Goal: Task Accomplishment & Management: Manage account settings

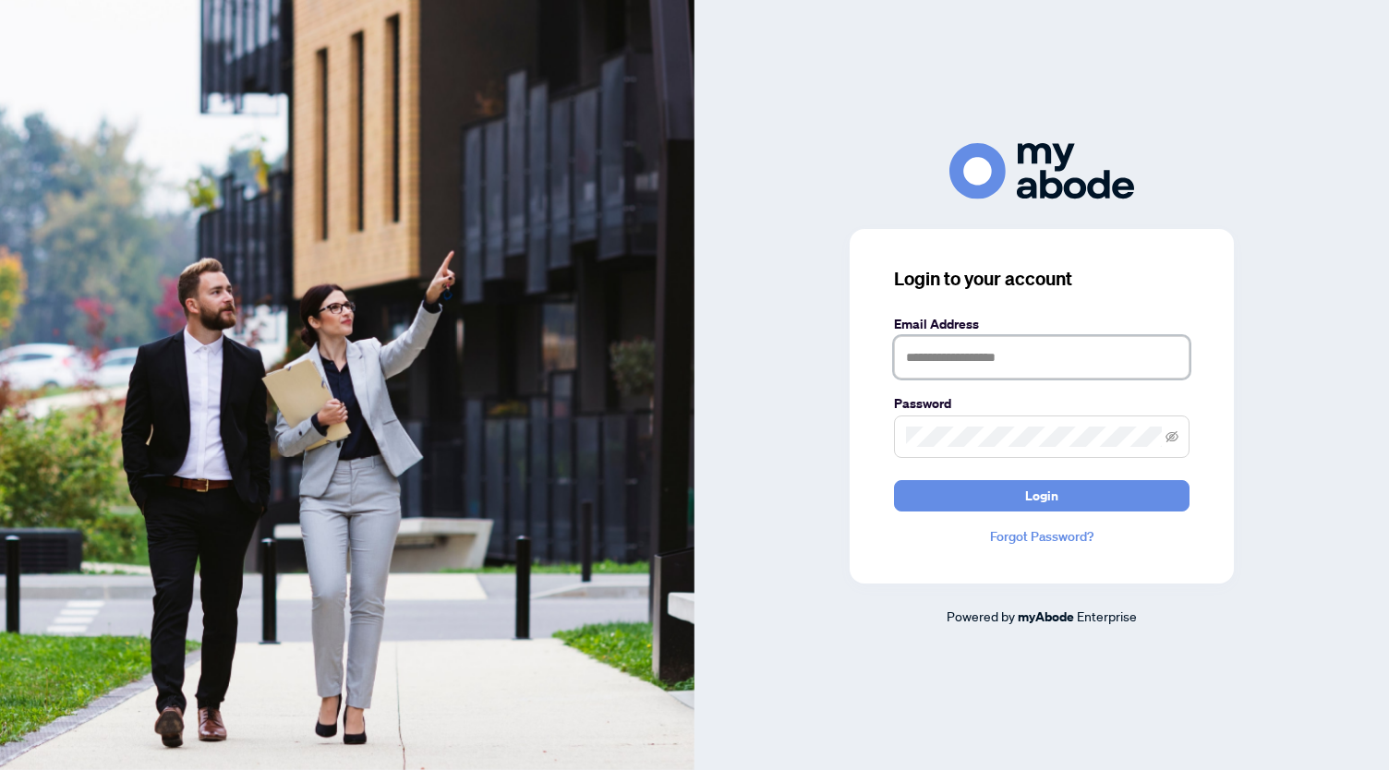
click at [1000, 355] on input "text" at bounding box center [1042, 357] width 296 height 42
type input "**********"
click at [1000, 452] on span at bounding box center [1042, 437] width 296 height 42
click at [894, 480] on button "Login" at bounding box center [1042, 495] width 296 height 31
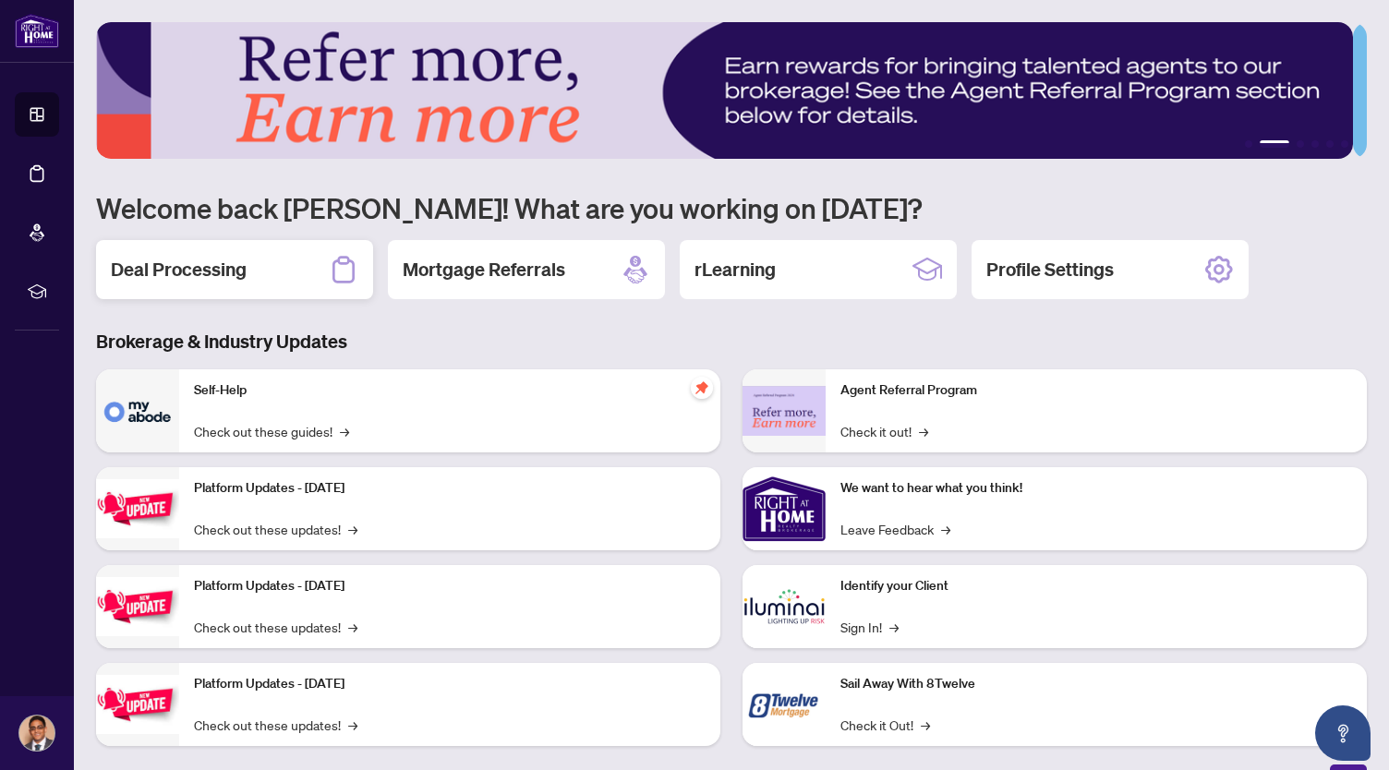
click at [240, 257] on h2 "Deal Processing" at bounding box center [179, 270] width 136 height 26
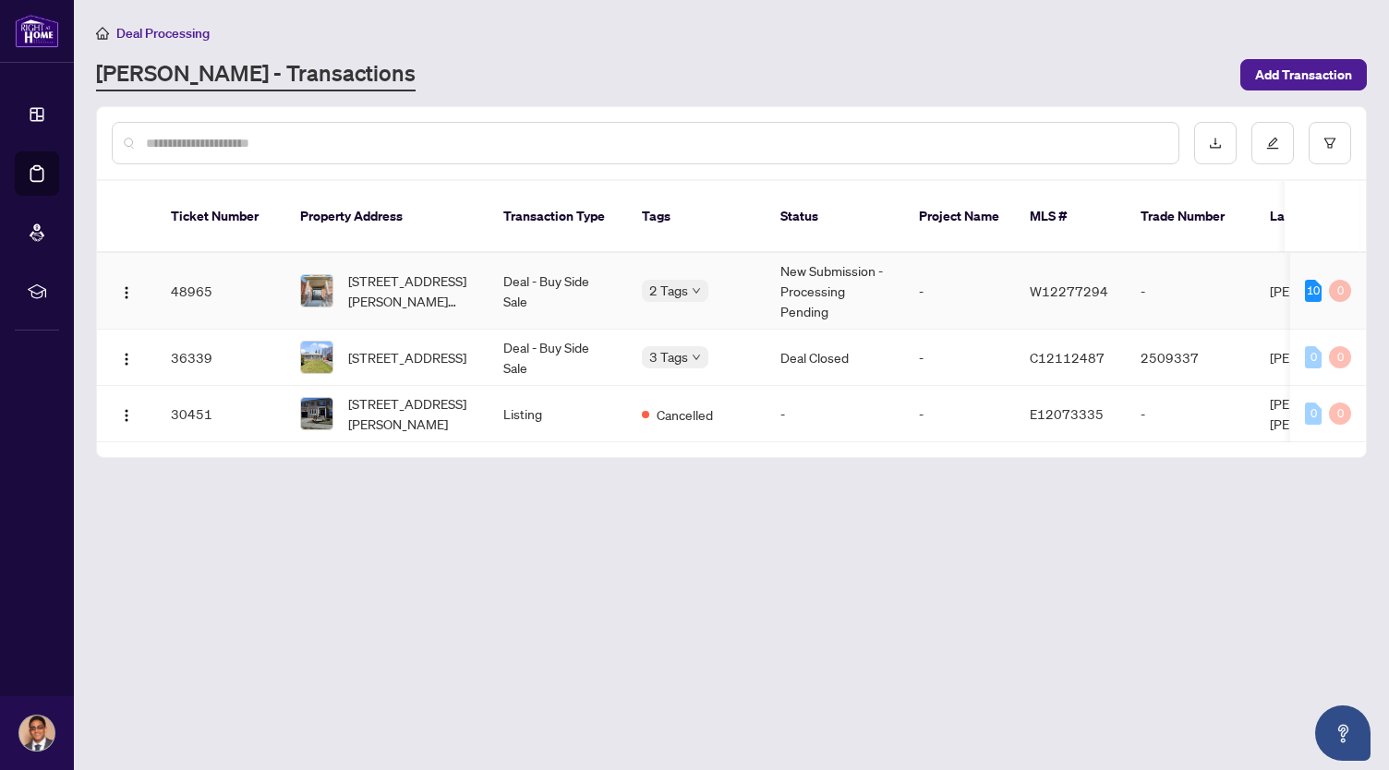
click at [812, 283] on td "New Submission - Processing Pending" at bounding box center [835, 291] width 139 height 77
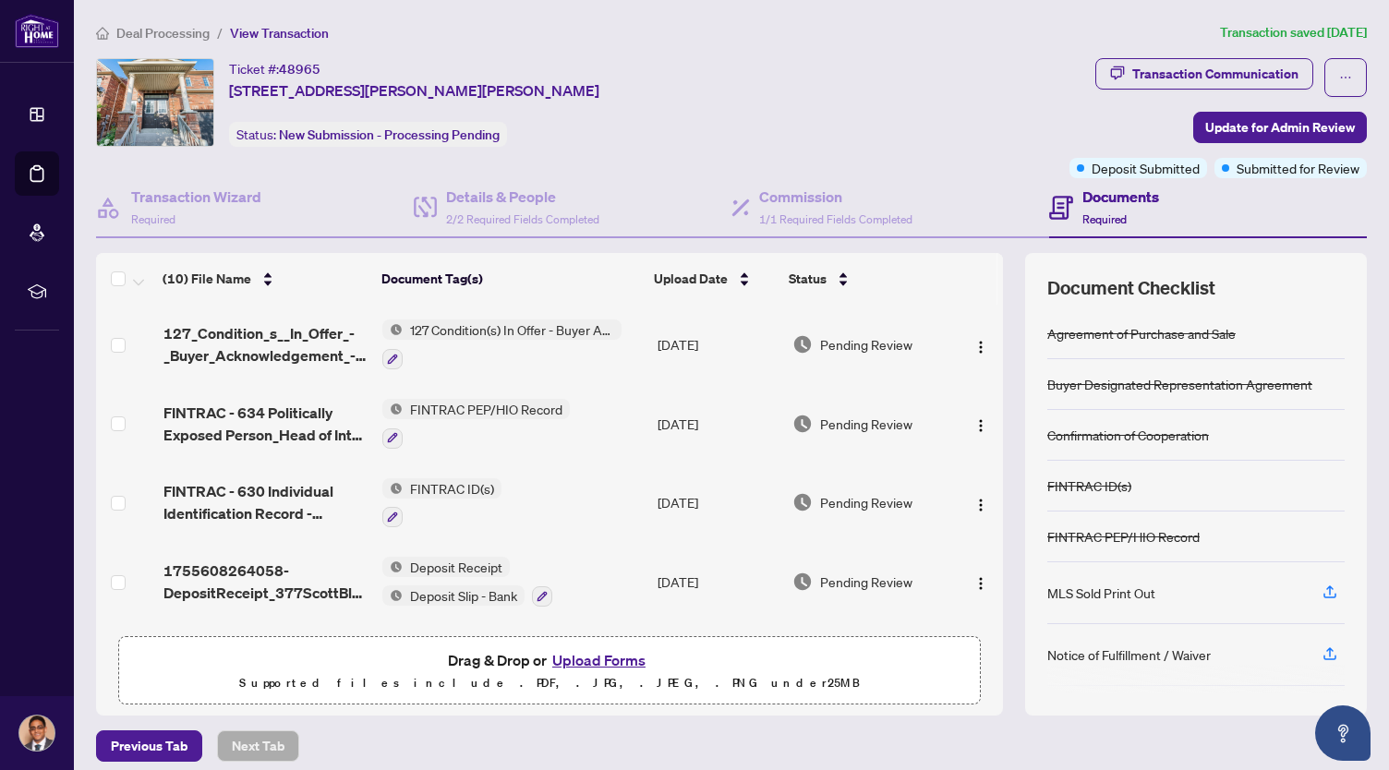
click at [1145, 590] on div "MLS Sold Print Out" at bounding box center [1196, 594] width 297 height 62
click at [1327, 586] on icon "button" at bounding box center [1330, 590] width 7 height 9
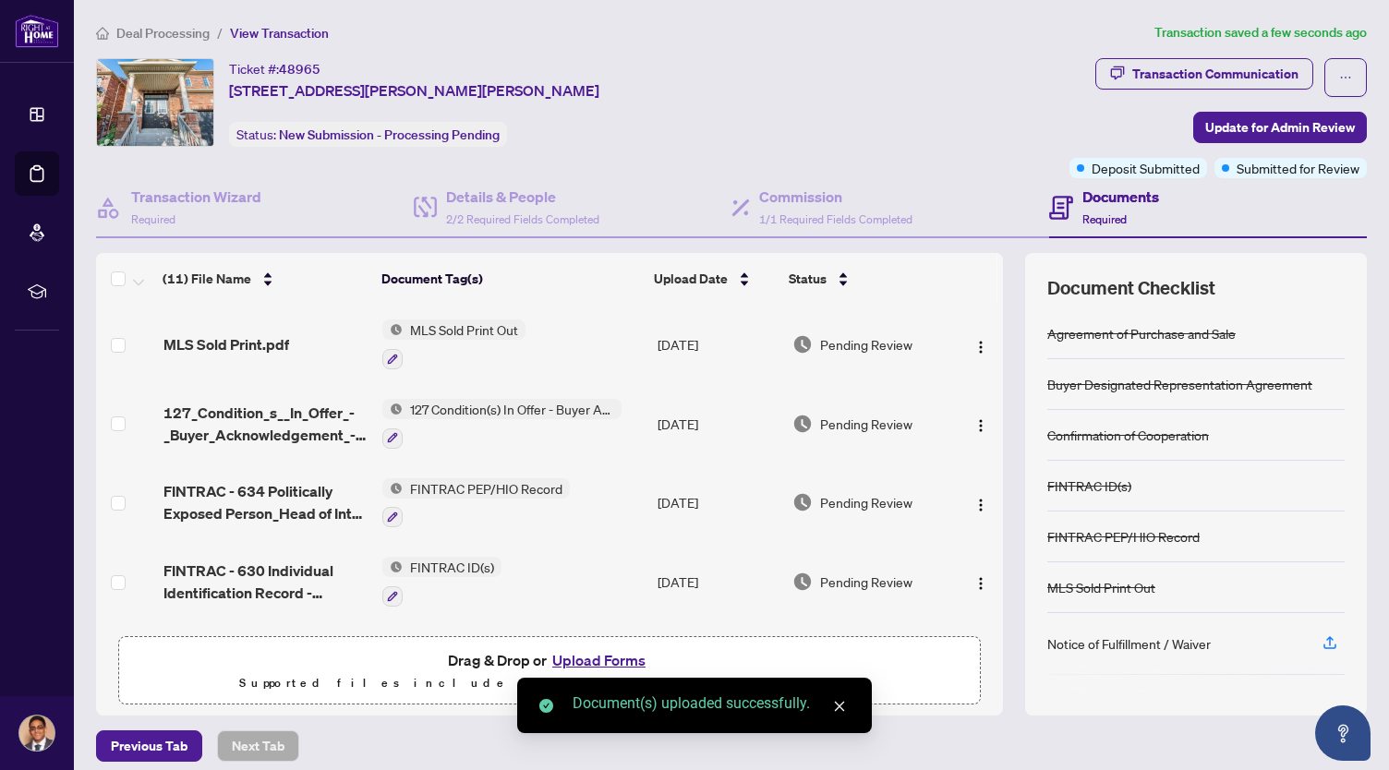
click at [1322, 642] on icon "button" at bounding box center [1330, 643] width 17 height 17
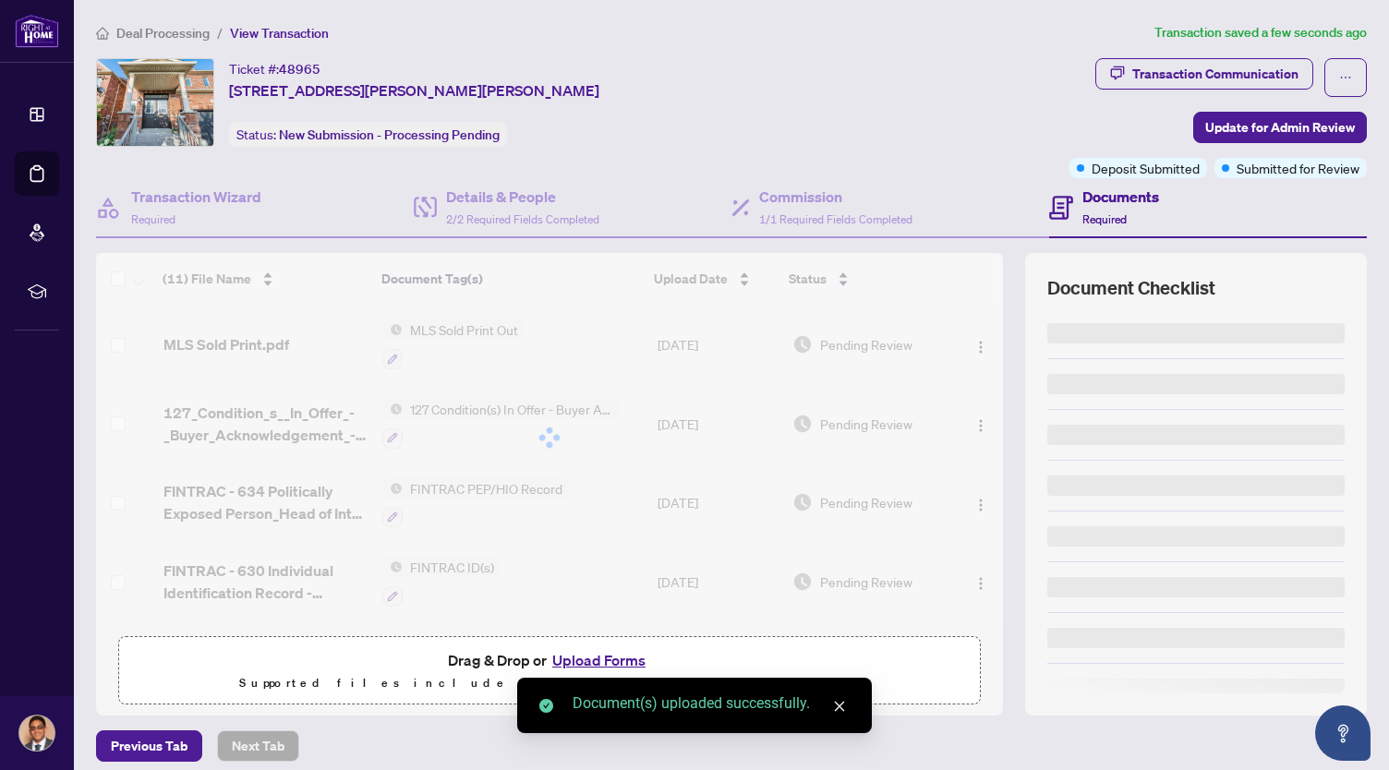
scroll to position [76, 0]
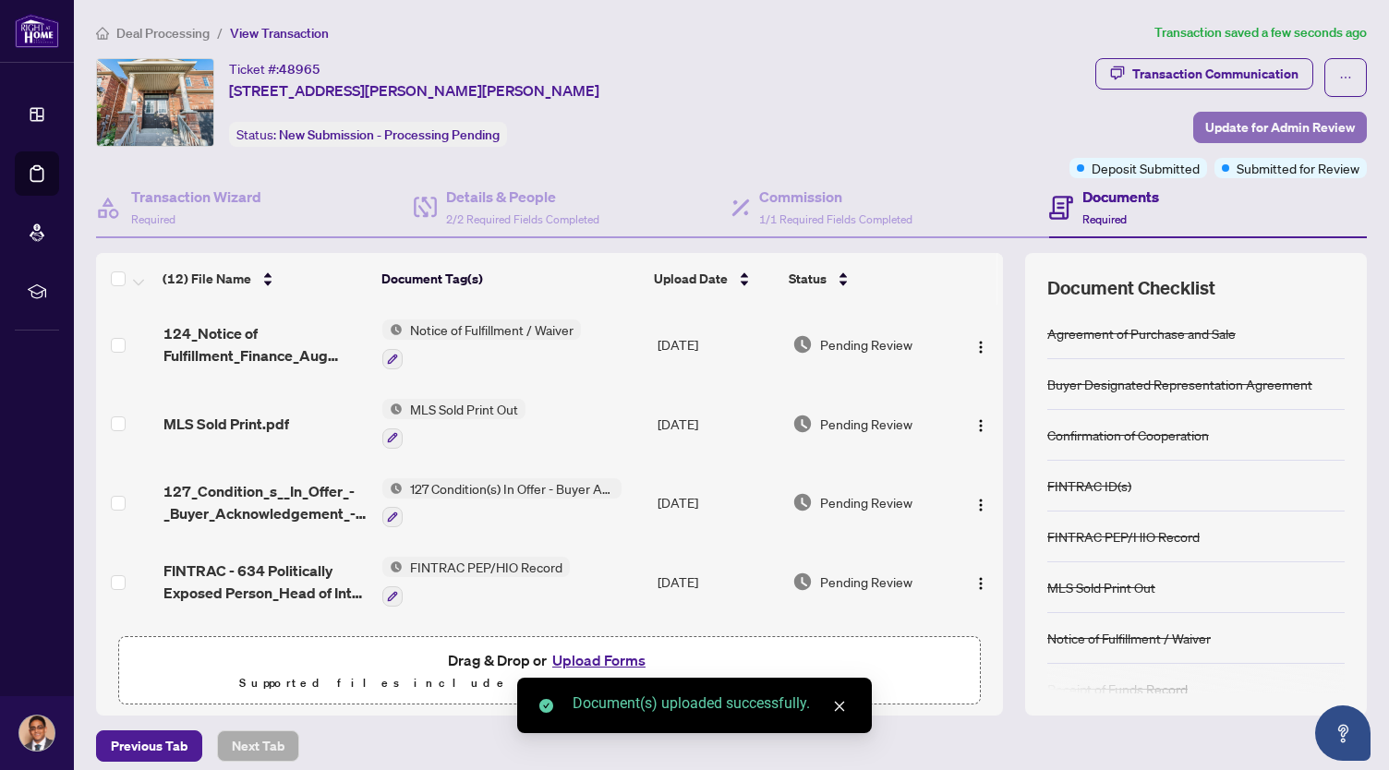
click at [1217, 119] on span "Update for Admin Review" at bounding box center [1281, 128] width 150 height 30
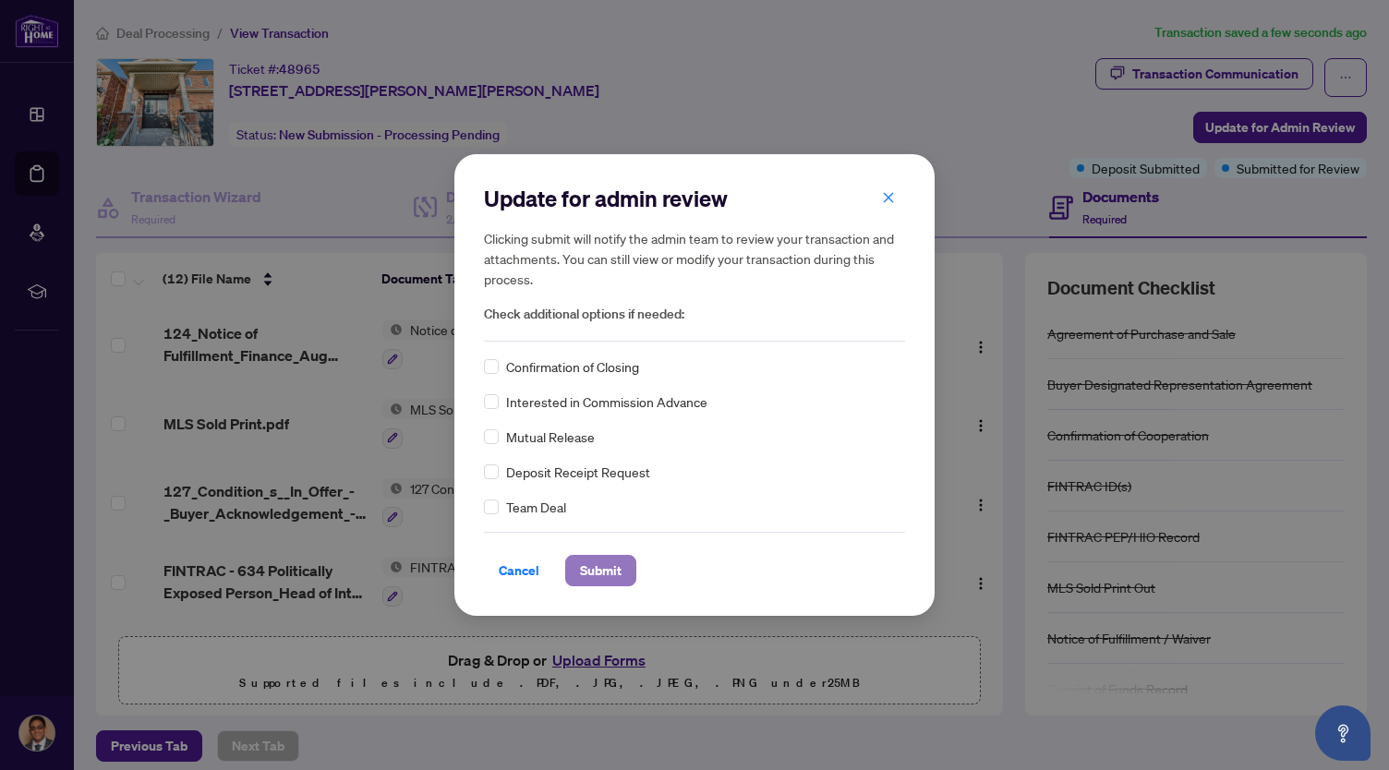
click at [612, 561] on span "Submit" at bounding box center [601, 571] width 42 height 30
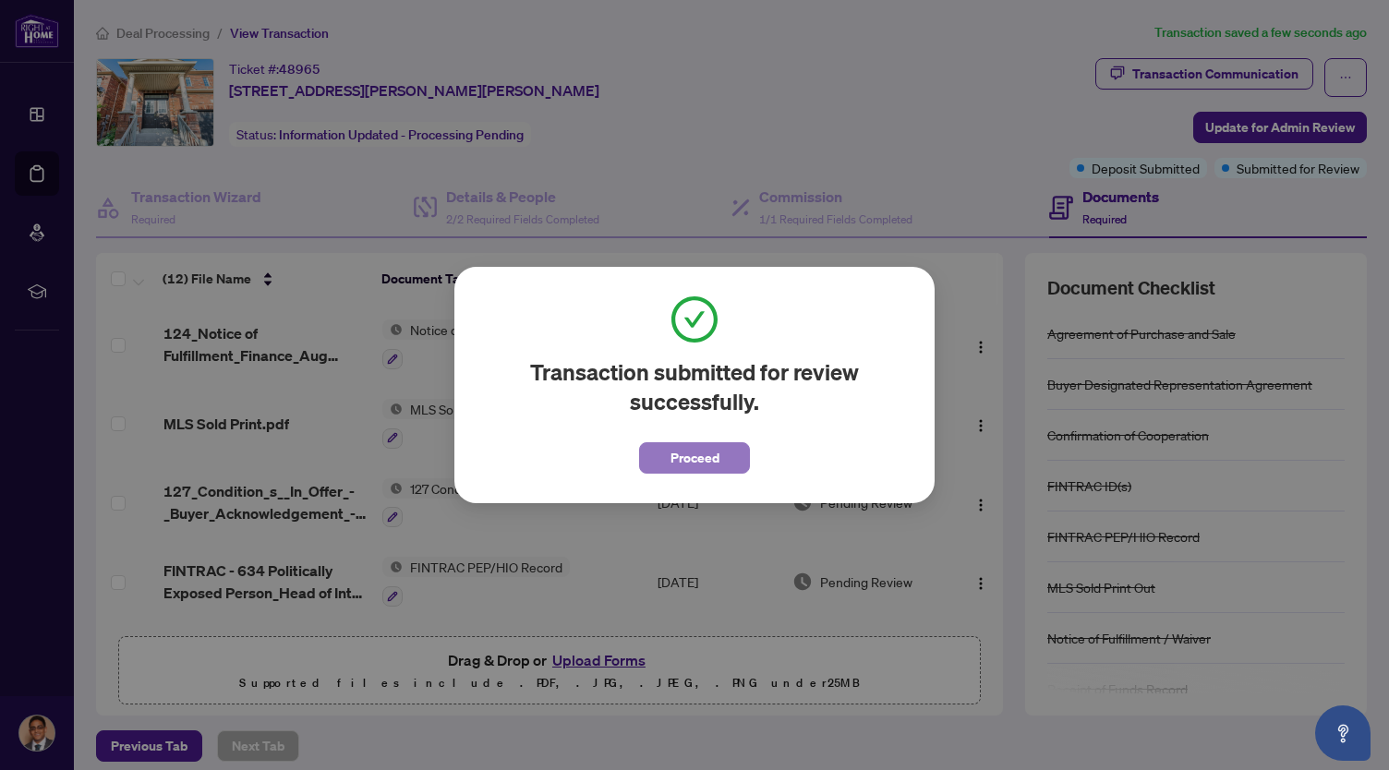
click at [695, 463] on span "Proceed" at bounding box center [695, 458] width 49 height 30
